Goal: Task Accomplishment & Management: Complete application form

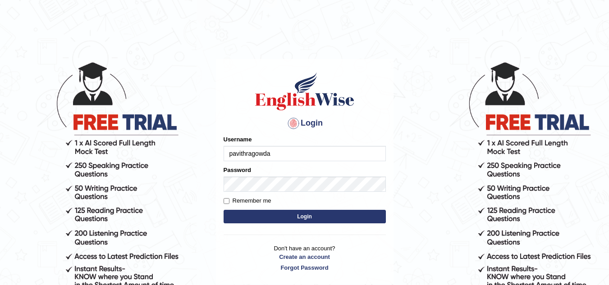
click at [291, 158] on input "pavithragowda" at bounding box center [304, 153] width 162 height 15
type input "p"
type input "Yehia689"
click at [305, 213] on button "Login" at bounding box center [304, 217] width 162 height 14
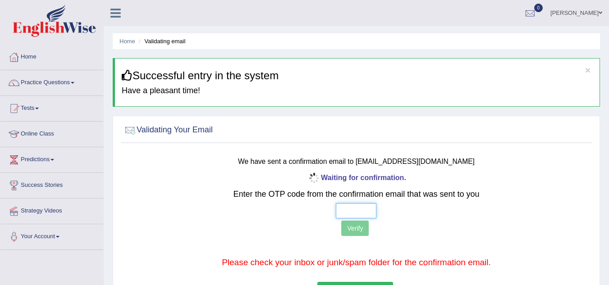
click at [355, 208] on input "text" at bounding box center [356, 210] width 41 height 15
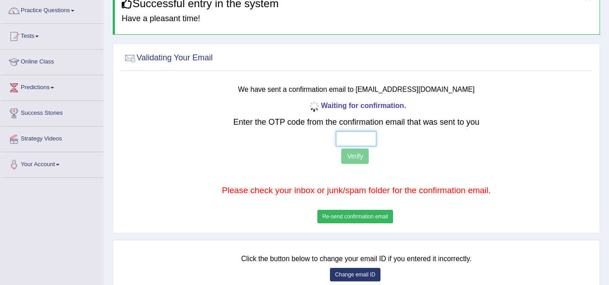
scroll to position [76, 0]
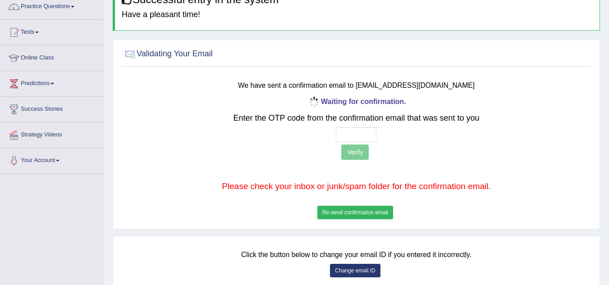
click at [334, 211] on button "Re-send confirmation email" at bounding box center [355, 213] width 76 height 14
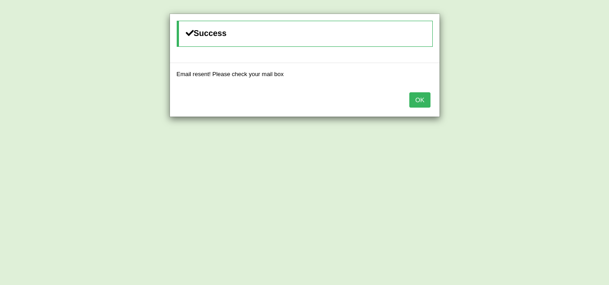
click at [418, 101] on button "OK" at bounding box center [419, 99] width 21 height 15
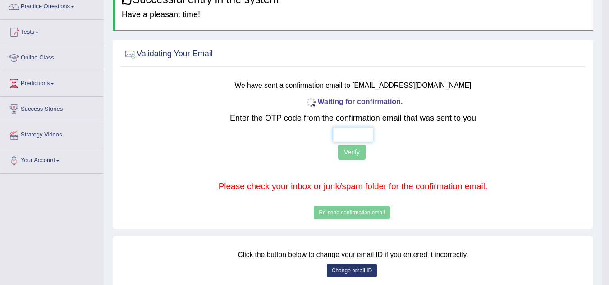
click at [347, 136] on input "text" at bounding box center [352, 134] width 41 height 15
click at [477, 153] on p "Verify" at bounding box center [353, 154] width 382 height 18
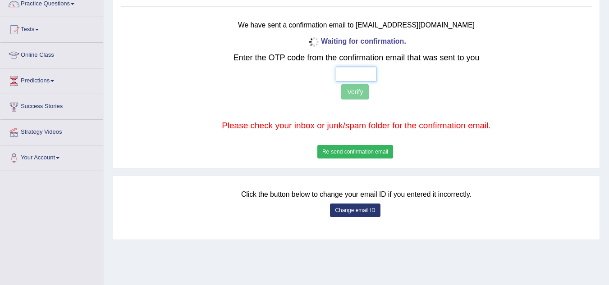
click at [343, 73] on input "text" at bounding box center [356, 74] width 41 height 15
type input "1 6 2 8"
click at [354, 95] on button "Verify" at bounding box center [354, 91] width 27 height 15
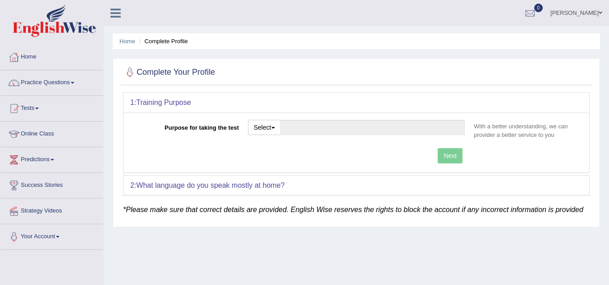
click at [395, 259] on div "Home Complete Profile Complete Your Profile 1: Training Purpose Purpose for tak…" at bounding box center [356, 225] width 505 height 450
